Goal: Transaction & Acquisition: Book appointment/travel/reservation

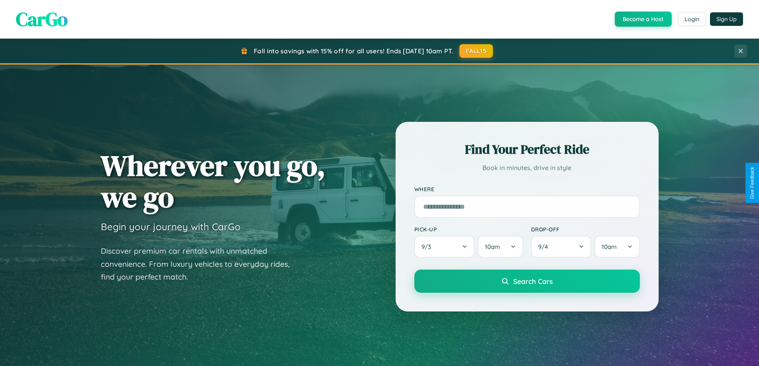
scroll to position [1534, 0]
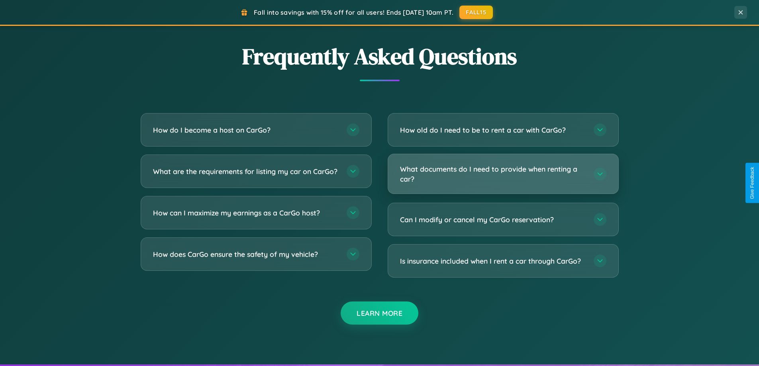
click at [503, 175] on h3 "What documents do I need to provide when renting a car?" at bounding box center [493, 174] width 186 height 20
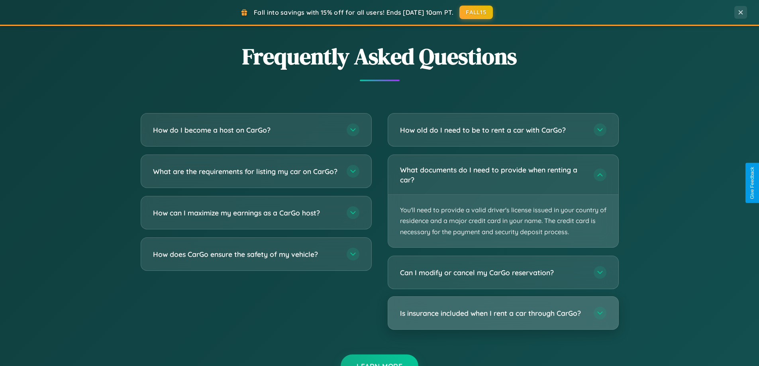
click at [503, 314] on h3 "Is insurance included when I rent a car through CarGo?" at bounding box center [493, 314] width 186 height 10
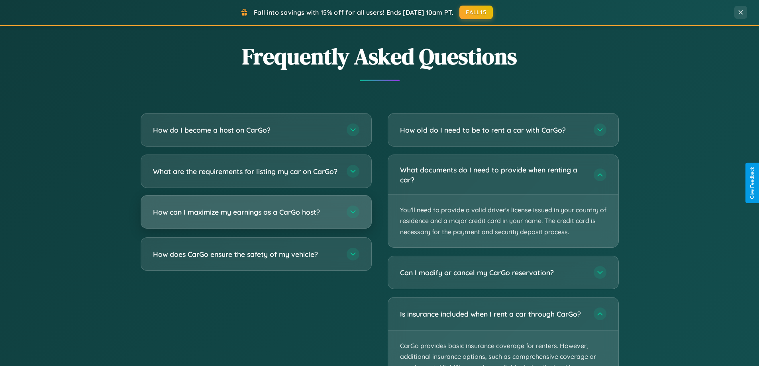
click at [256, 217] on h3 "How can I maximize my earnings as a CarGo host?" at bounding box center [246, 212] width 186 height 10
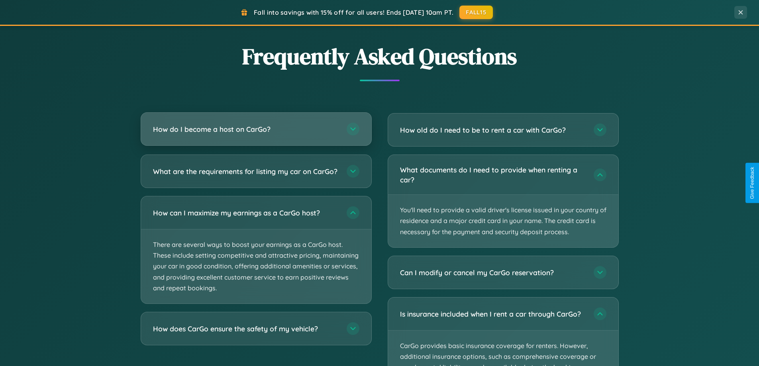
click at [256, 130] on h3 "How do I become a host on CarGo?" at bounding box center [246, 129] width 186 height 10
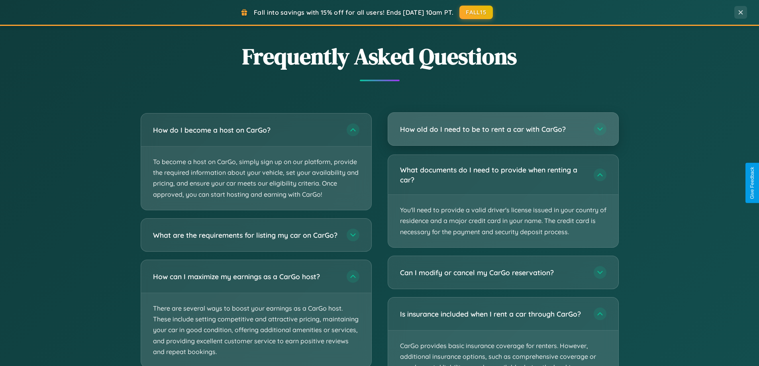
click at [503, 129] on h3 "How old do I need to be to rent a car with CarGo?" at bounding box center [493, 129] width 186 height 10
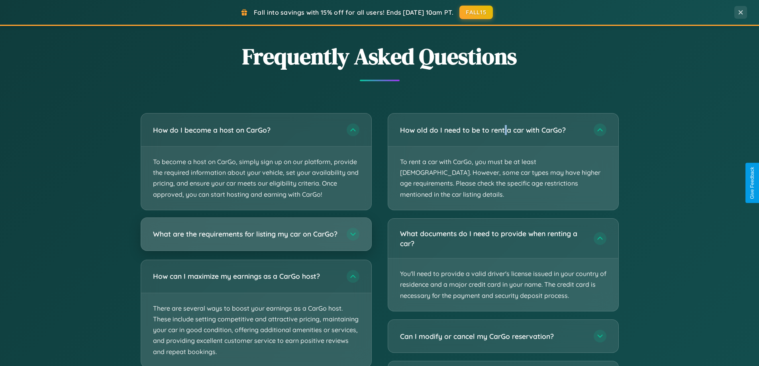
click at [256, 238] on h3 "What are the requirements for listing my car on CarGo?" at bounding box center [246, 234] width 186 height 10
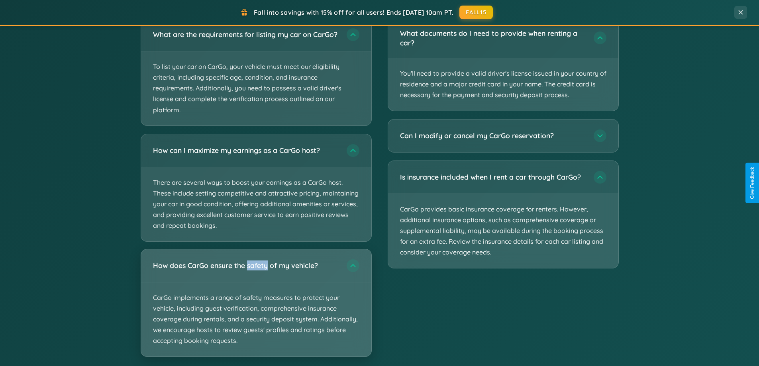
scroll to position [1589, 0]
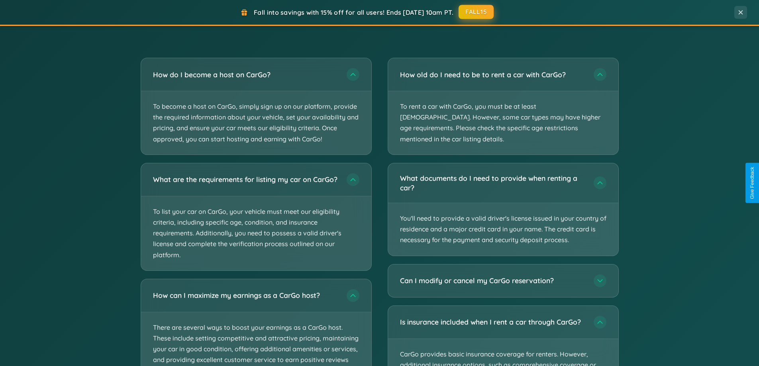
click at [477, 12] on button "FALL15" at bounding box center [476, 12] width 35 height 14
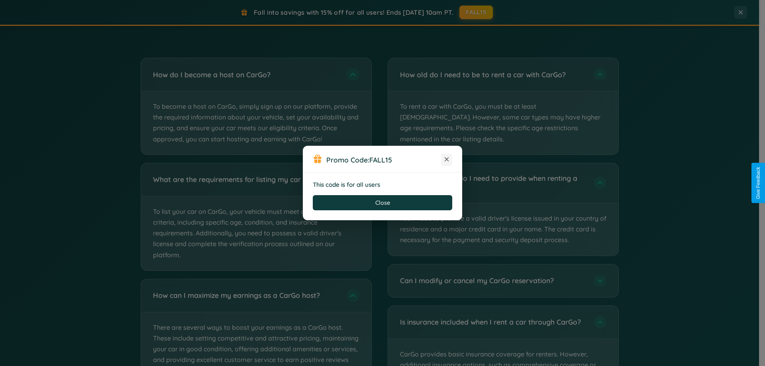
click at [447, 160] on icon at bounding box center [447, 159] width 8 height 8
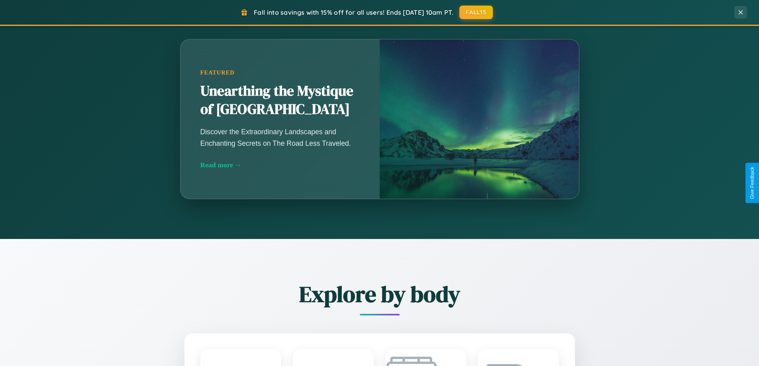
scroll to position [344, 0]
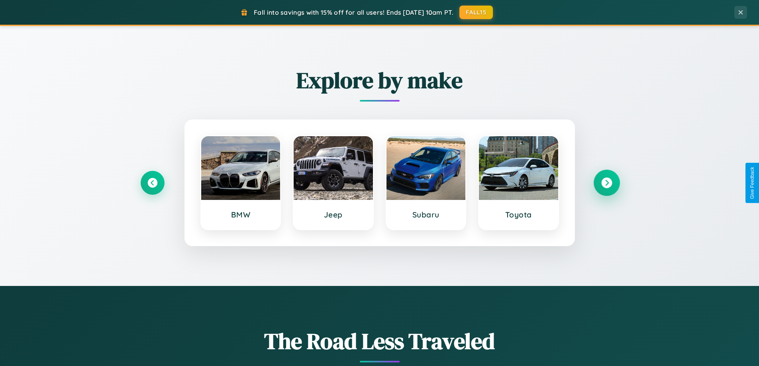
click at [607, 183] on icon at bounding box center [607, 183] width 11 height 11
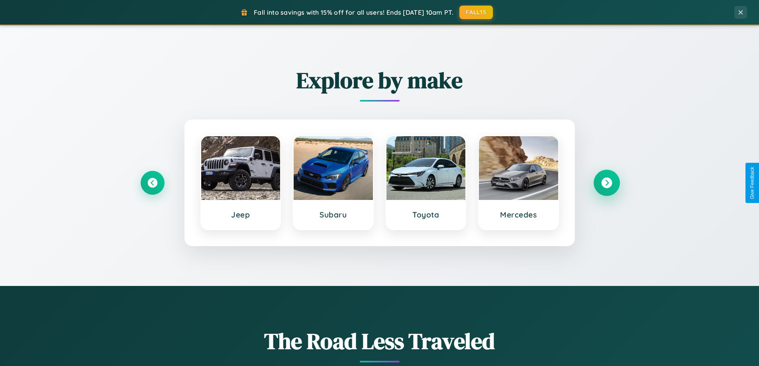
click at [607, 183] on icon at bounding box center [607, 183] width 11 height 11
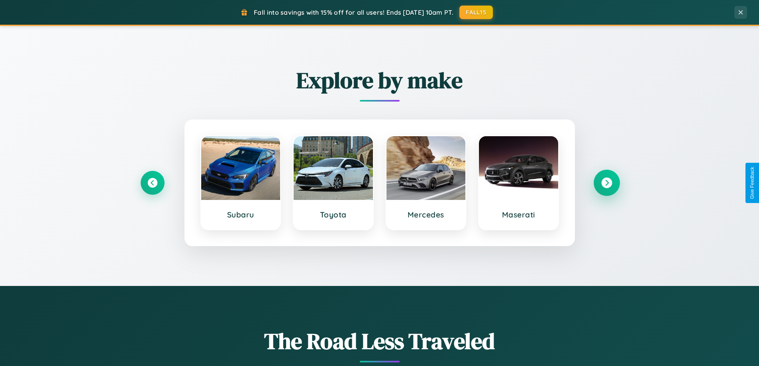
click at [607, 183] on icon at bounding box center [607, 183] width 11 height 11
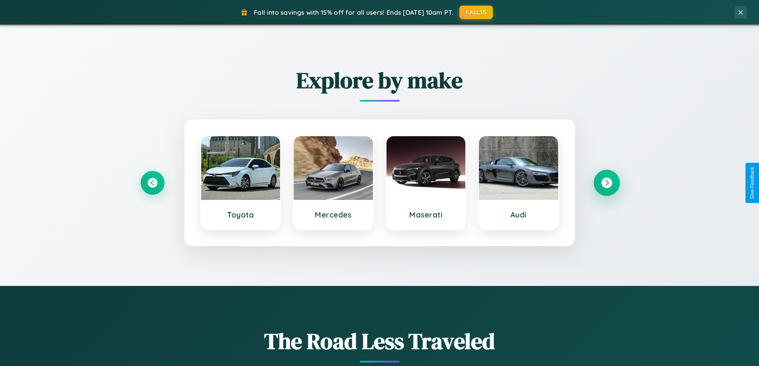
click at [607, 183] on icon at bounding box center [607, 183] width 11 height 11
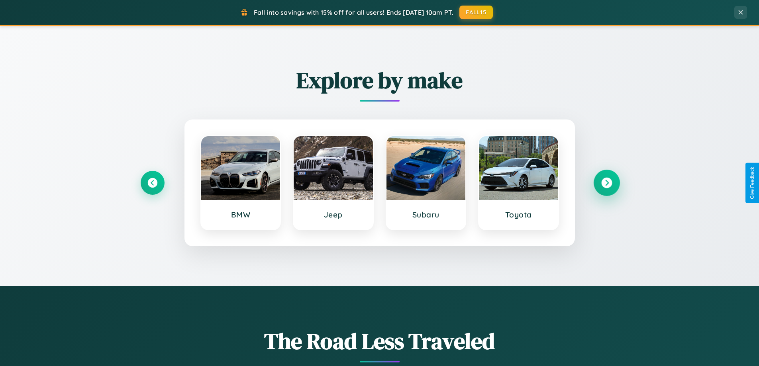
click at [607, 183] on icon at bounding box center [607, 183] width 11 height 11
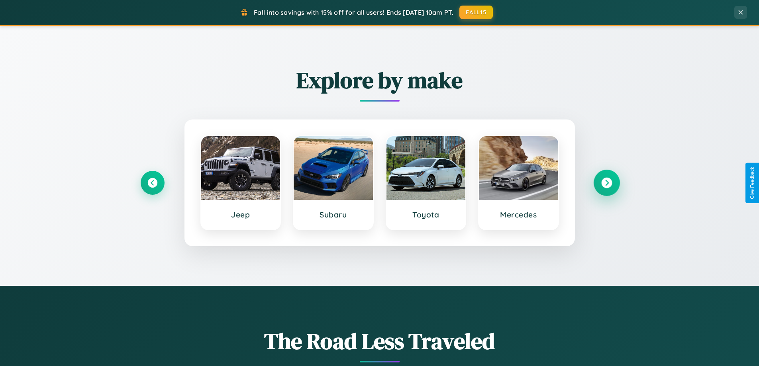
scroll to position [24, 0]
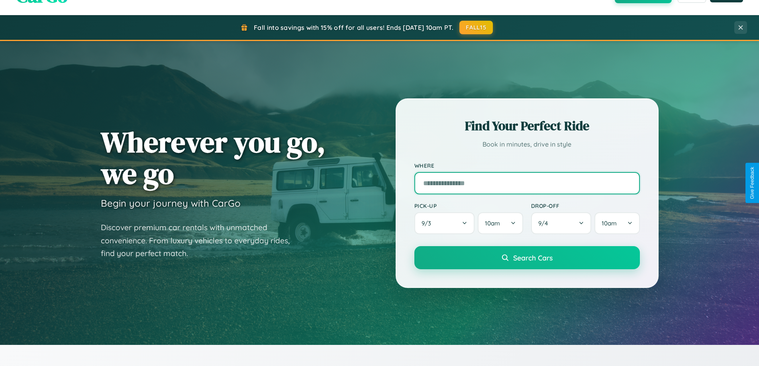
click at [527, 183] on input "text" at bounding box center [528, 183] width 226 height 22
type input "*******"
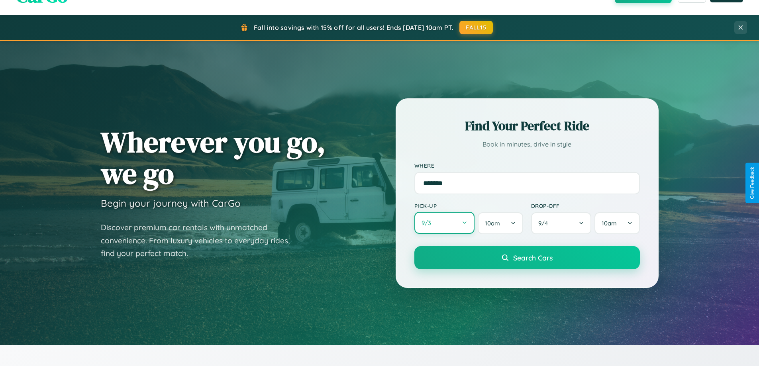
click at [444, 224] on button "9 / 3" at bounding box center [445, 223] width 61 height 22
select select "*"
select select "****"
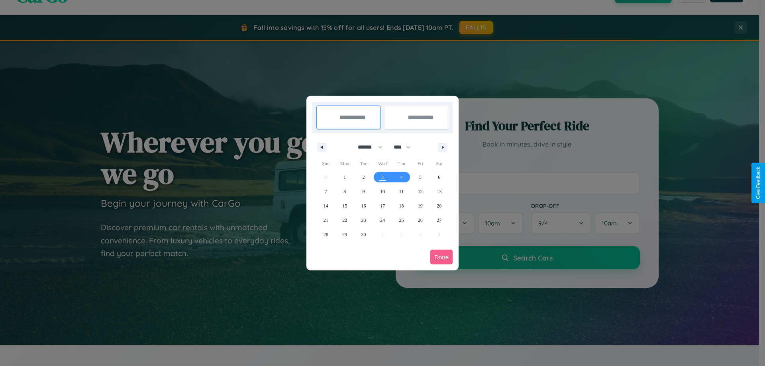
click at [367, 147] on select "******* ******** ***** ***** *** **** **** ****** ********* ******* ******** **…" at bounding box center [369, 147] width 34 height 13
select select "*"
drag, startPoint x: 406, startPoint y: 147, endPoint x: 383, endPoint y: 160, distance: 26.4
click at [406, 147] on select "**** **** **** **** **** **** **** **** **** **** **** **** **** **** **** ****…" at bounding box center [402, 147] width 24 height 13
select select "****"
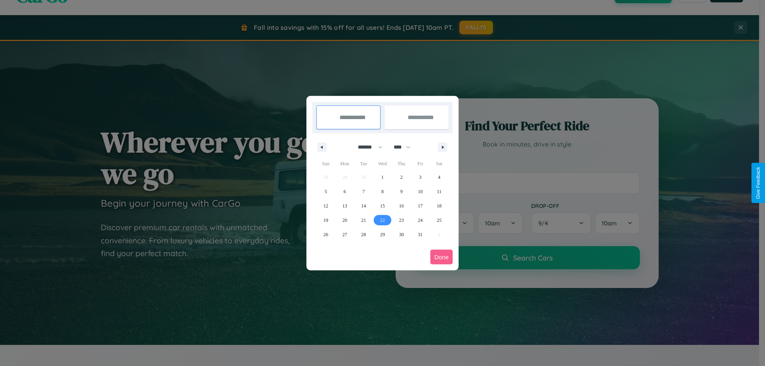
click at [382, 220] on span "22" at bounding box center [382, 220] width 5 height 14
type input "**********"
click at [443, 147] on icon "button" at bounding box center [444, 147] width 4 height 3
select select "*"
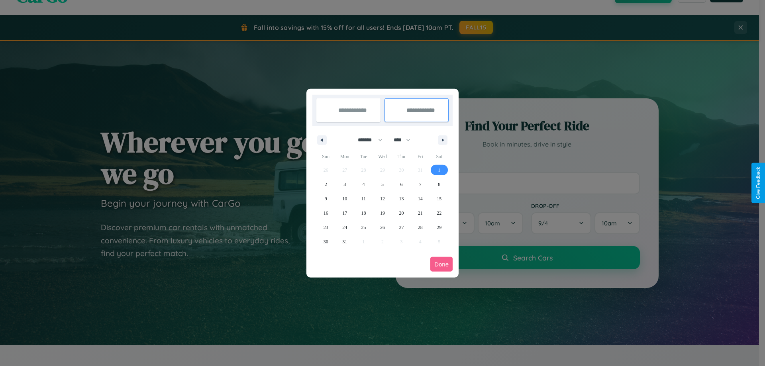
click at [439, 170] on span "1" at bounding box center [439, 170] width 2 height 14
type input "**********"
select select "*"
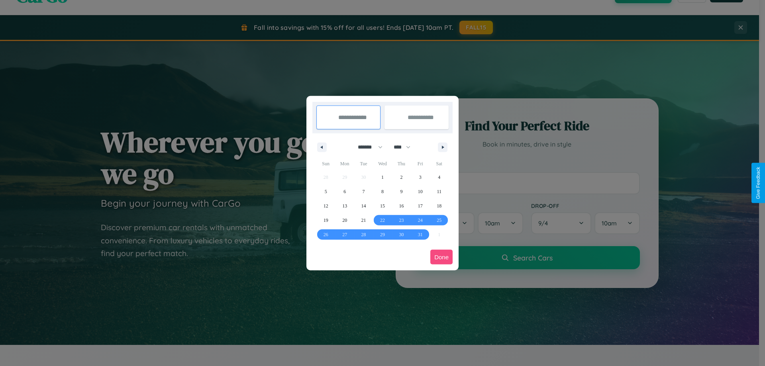
click at [442, 257] on button "Done" at bounding box center [442, 257] width 22 height 15
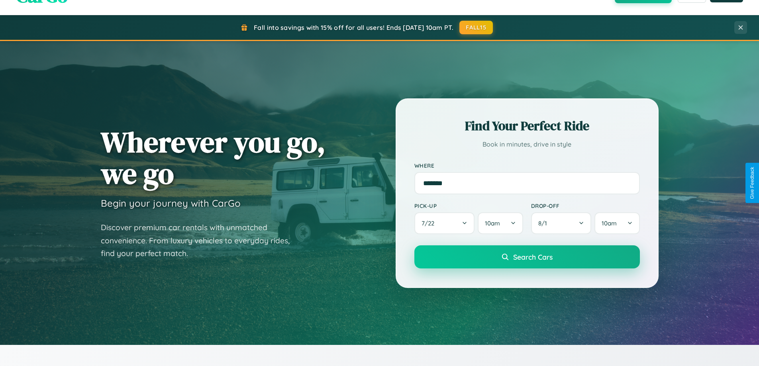
click at [527, 257] on span "Search Cars" at bounding box center [532, 257] width 39 height 9
